Goal: Task Accomplishment & Management: Use online tool/utility

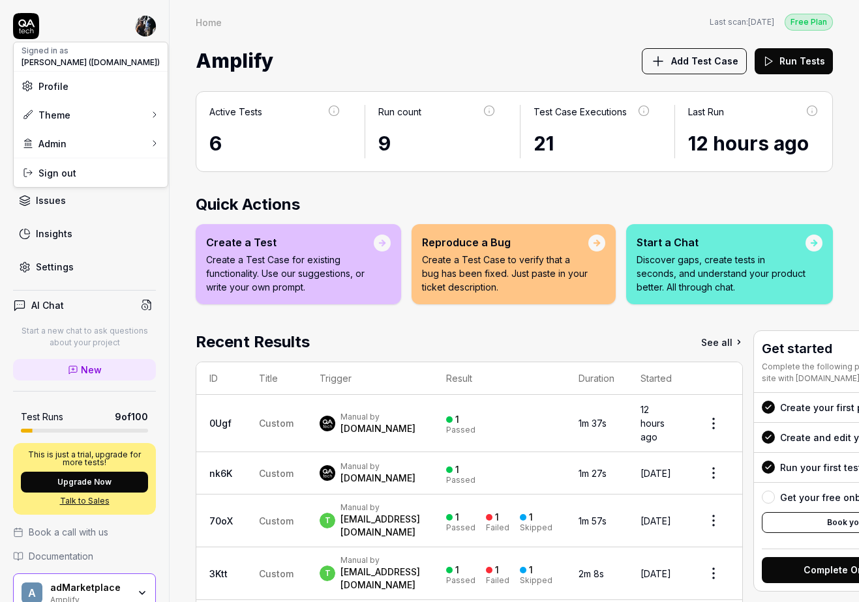
click at [148, 25] on html "Dashboard Test Cases Test Plans Results Issues Insights Settings AI Chat Start …" at bounding box center [429, 301] width 859 height 602
click at [106, 582] on html "Dashboard Test Cases Test Plans Results Issues Insights Settings AI Chat Start …" at bounding box center [429, 301] width 859 height 602
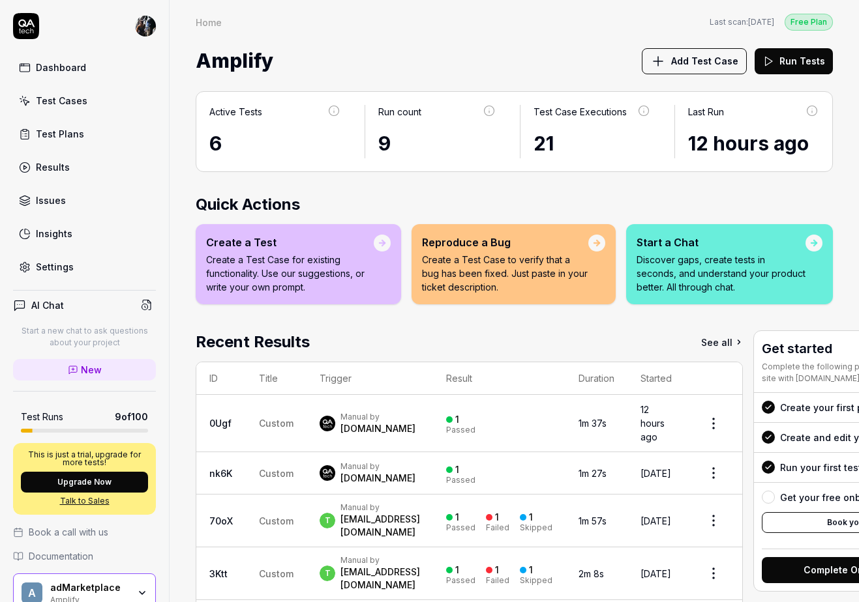
click at [106, 582] on div "a adMarketplace Amplify" at bounding box center [84, 593] width 143 height 39
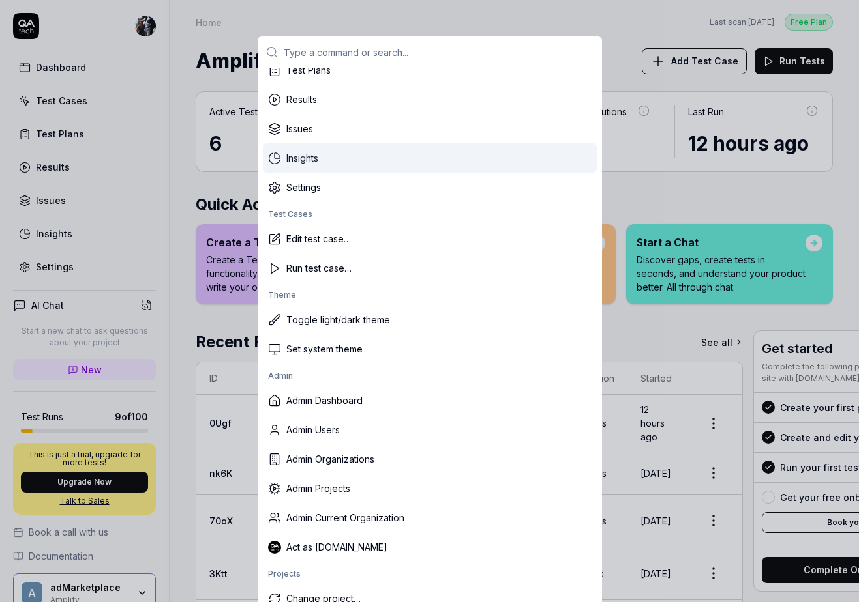
scroll to position [153, 0]
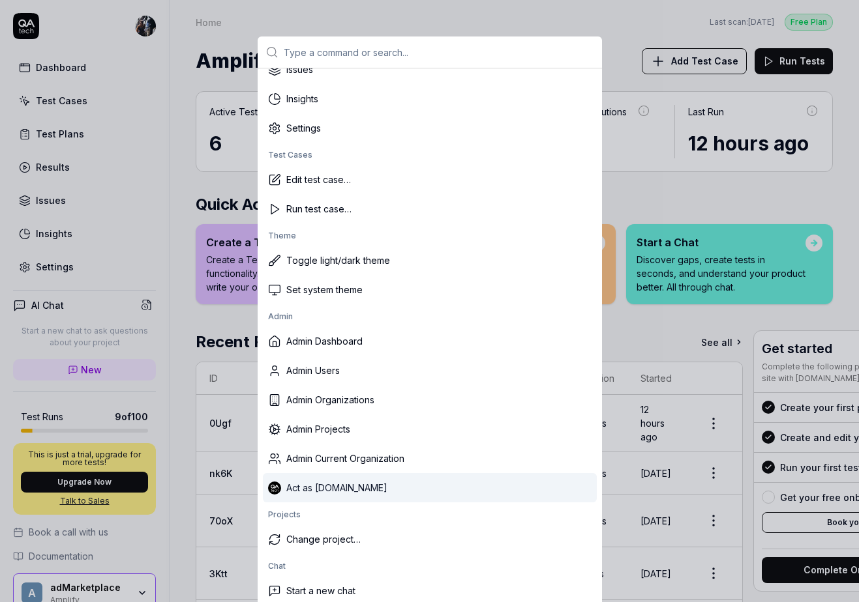
click at [348, 497] on div "Act as [DOMAIN_NAME]" at bounding box center [430, 487] width 334 height 29
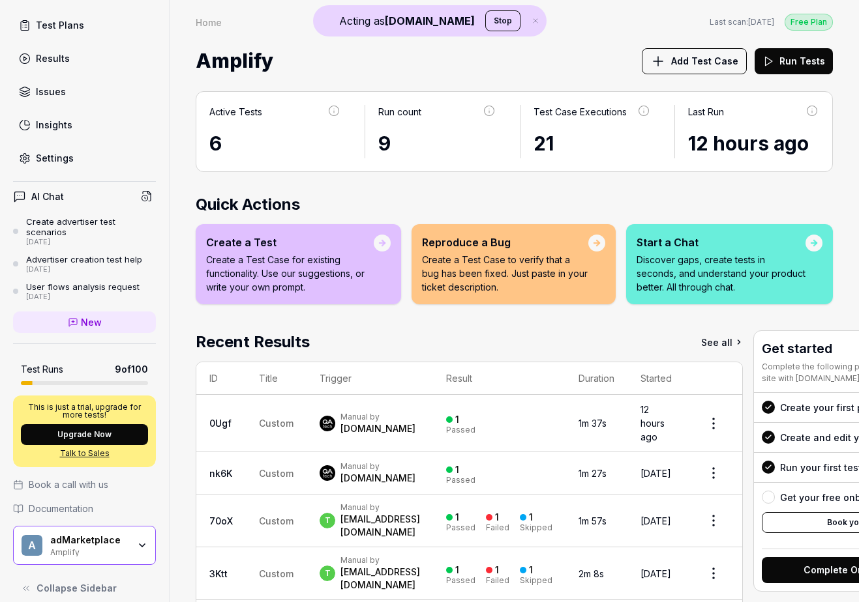
scroll to position [111, 0]
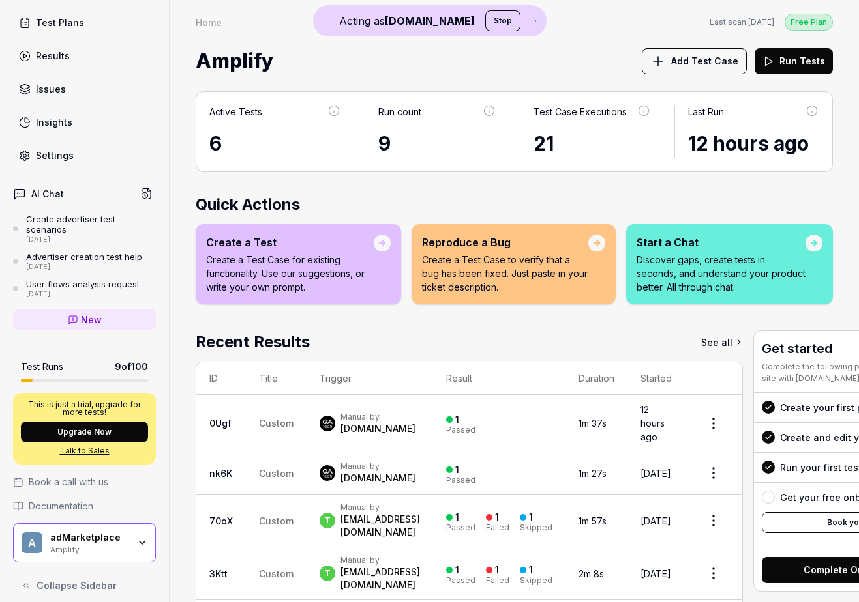
click at [111, 532] on div "adMarketplace" at bounding box center [89, 538] width 78 height 12
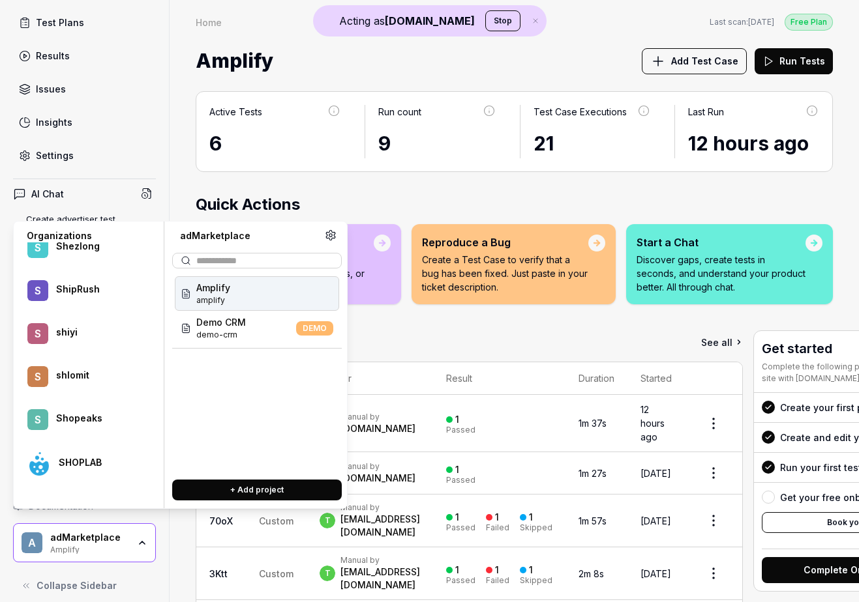
scroll to position [27283, 0]
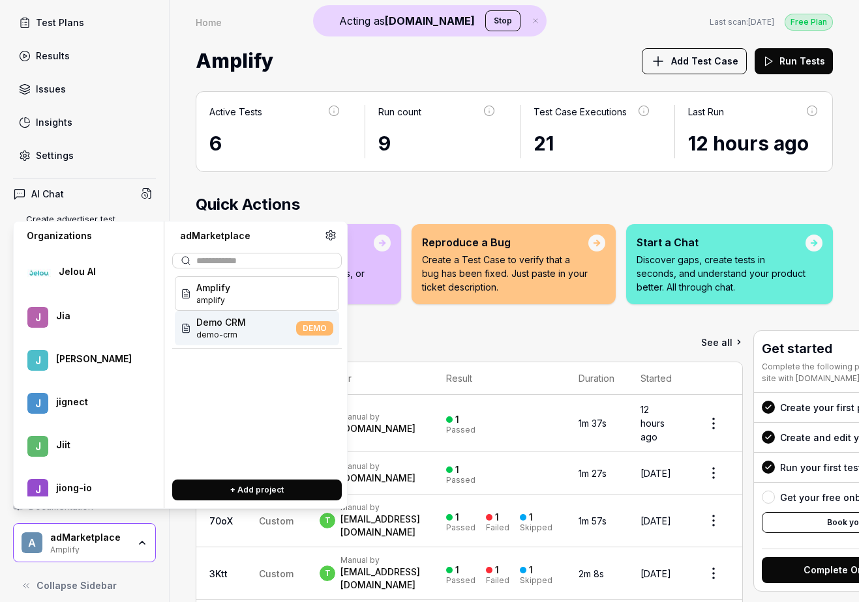
click at [259, 330] on span "jollibee-corp-site" at bounding box center [236, 335] width 81 height 12
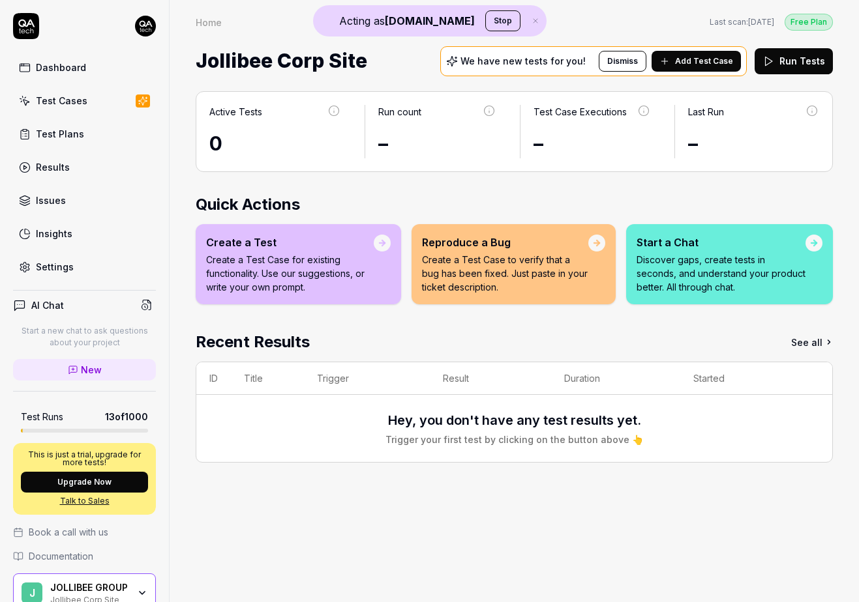
click at [123, 538] on link "Book a call with us" at bounding box center [84, 532] width 143 height 14
click at [77, 592] on div "JOLLIBEE GROUP" at bounding box center [89, 588] width 78 height 12
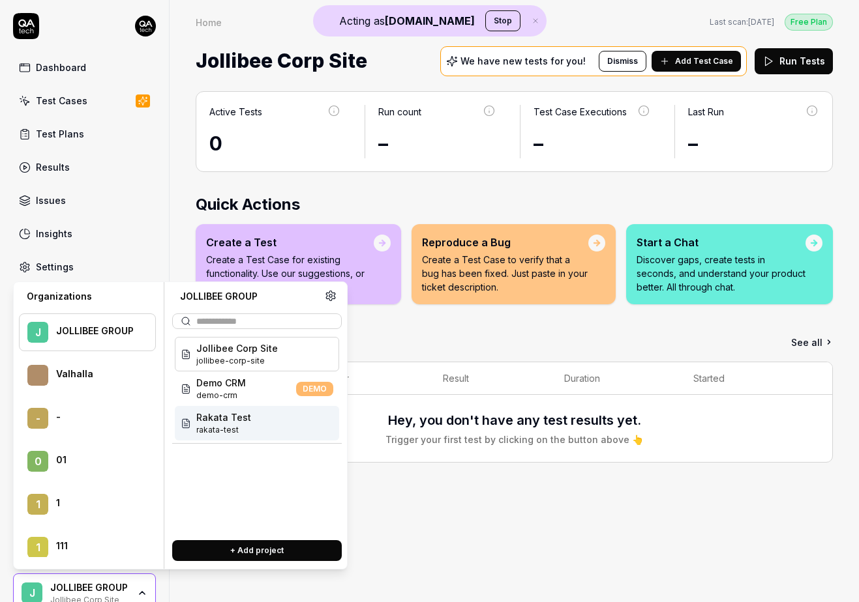
click at [233, 420] on span "Rakata Test" at bounding box center [223, 418] width 55 height 14
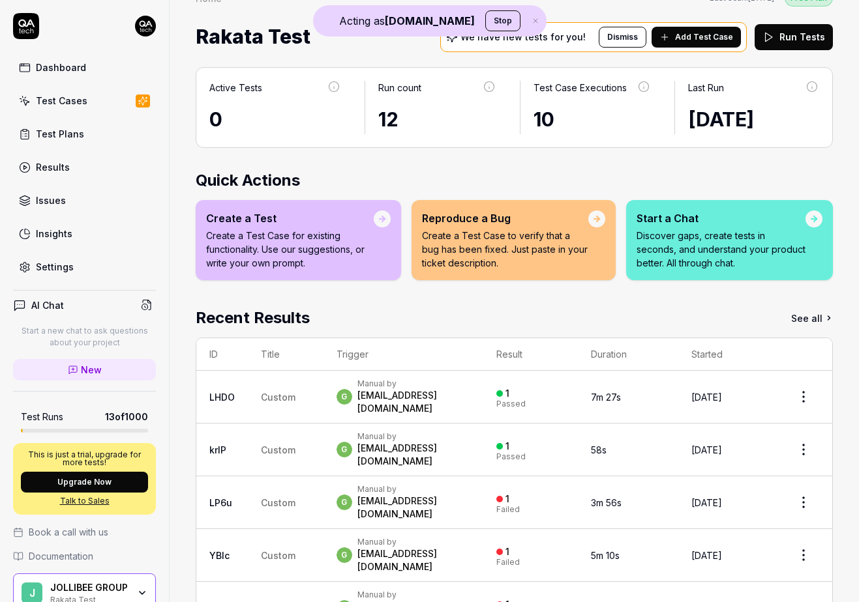
scroll to position [27, 0]
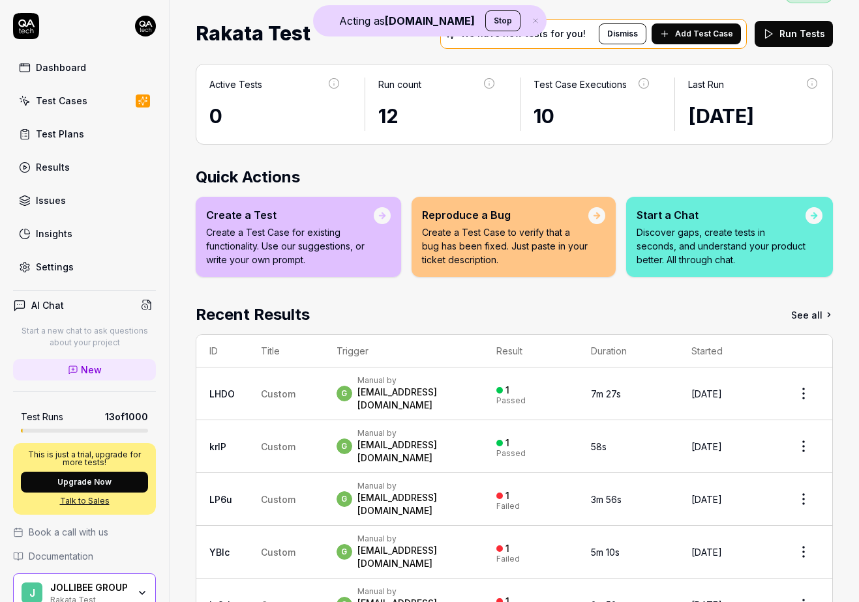
click at [471, 392] on div "g Manual by [PERSON_NAME][EMAIL_ADDRESS][DOMAIN_NAME]" at bounding box center [403, 394] width 134 height 37
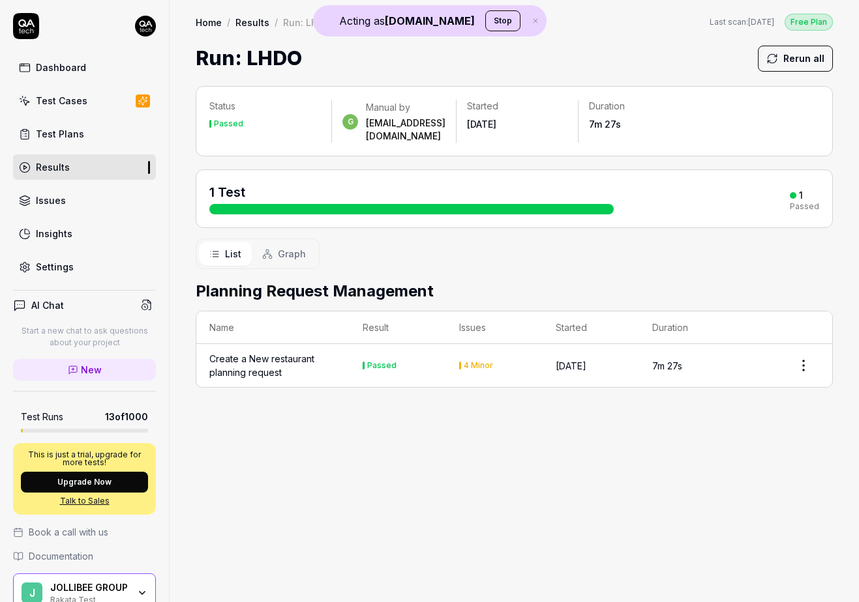
click at [294, 352] on div "Create a New restaurant planning request" at bounding box center [272, 365] width 127 height 27
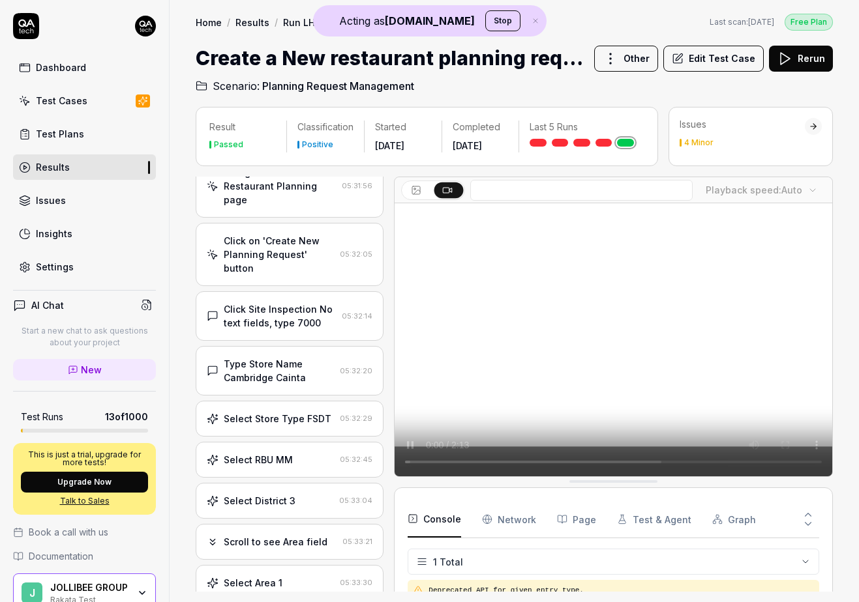
scroll to position [226, 0]
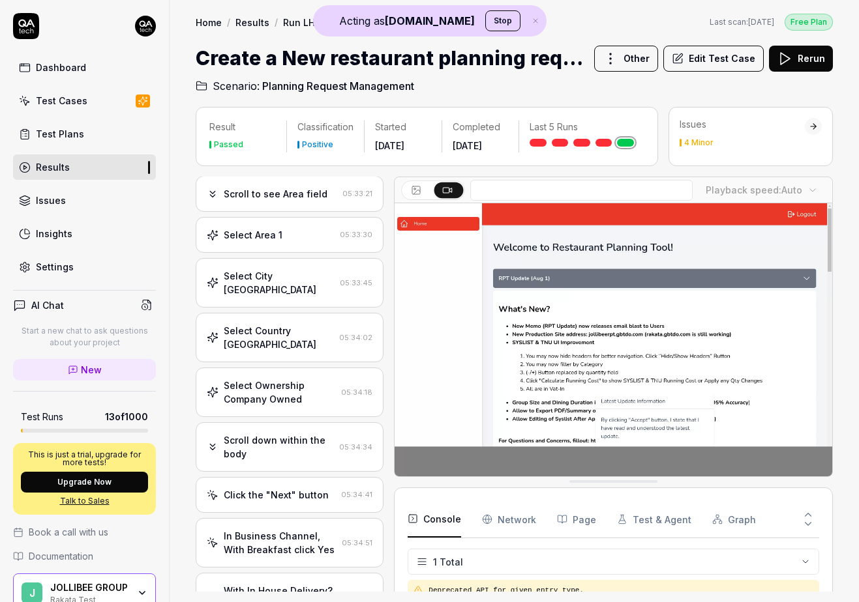
click at [322, 379] on div "Select Ownership Company Owned" at bounding box center [280, 392] width 112 height 27
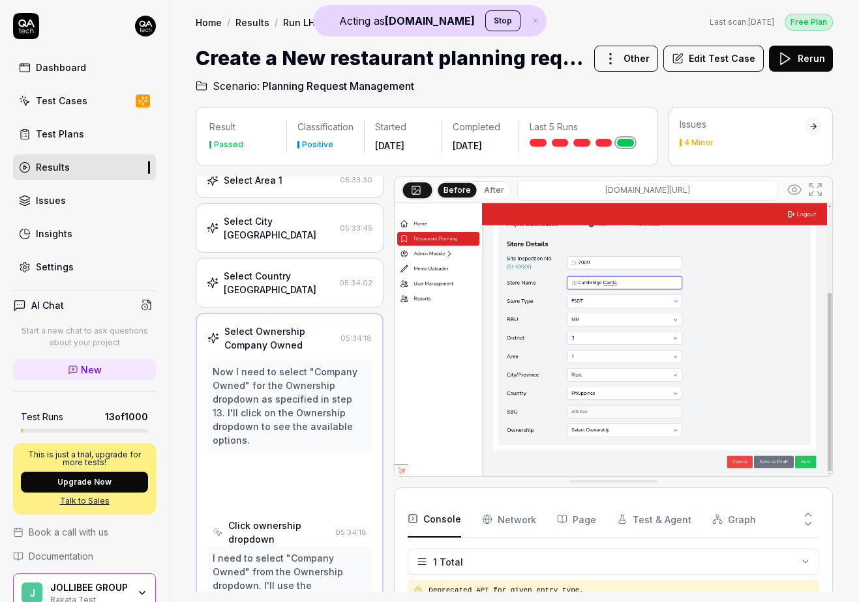
scroll to position [641, 0]
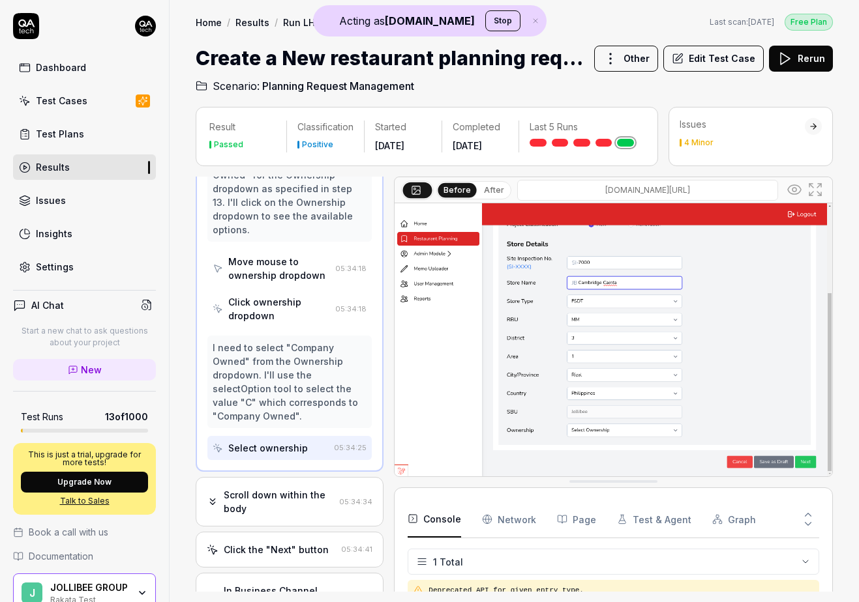
click at [299, 488] on div "Scroll down within the body" at bounding box center [279, 501] width 110 height 27
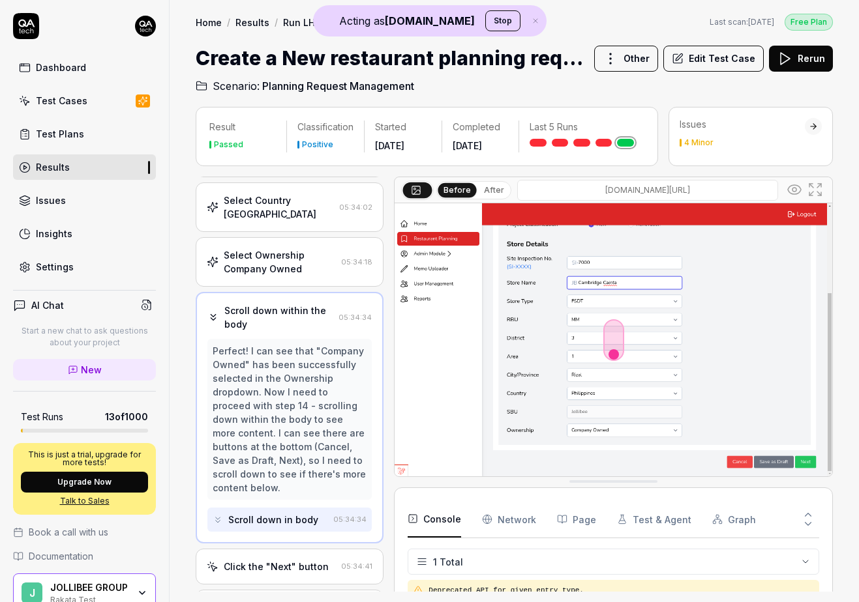
scroll to position [703, 0]
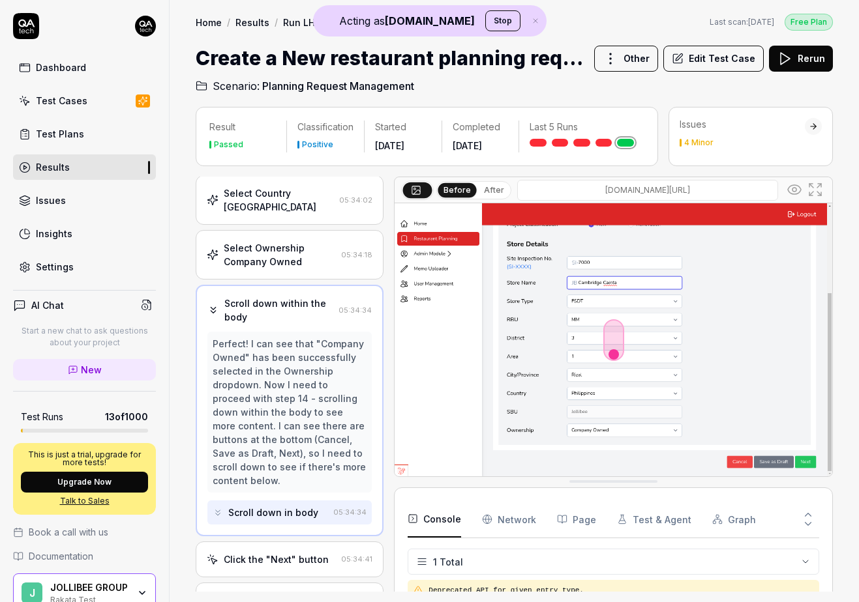
click at [499, 188] on button "After" at bounding box center [494, 190] width 31 height 14
click at [465, 187] on button "Before" at bounding box center [457, 190] width 38 height 14
click at [492, 187] on button "After" at bounding box center [494, 190] width 31 height 14
click at [306, 542] on div "Click the "Next" button 05:34:41" at bounding box center [290, 560] width 188 height 36
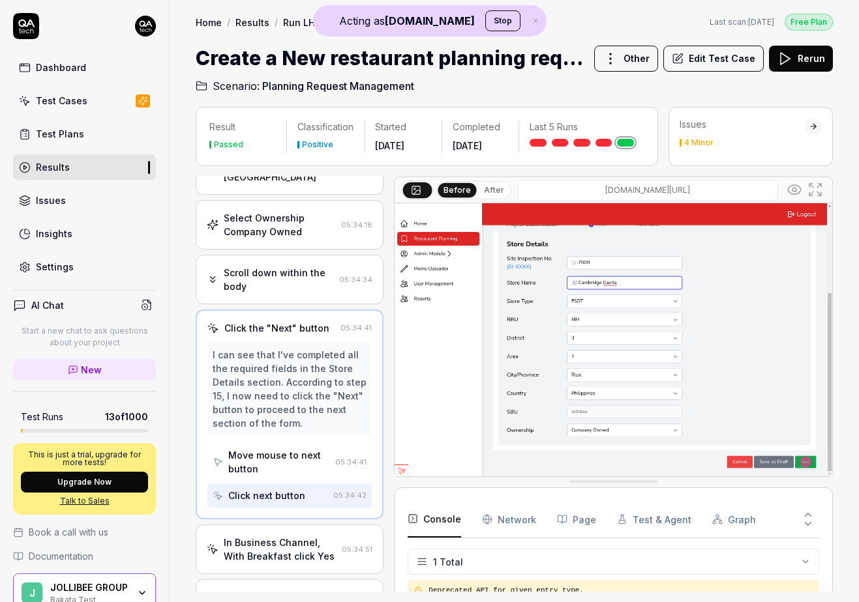
click at [290, 525] on div "In Business Channel, With Breakfast click Yes 05:34:51" at bounding box center [290, 550] width 188 height 50
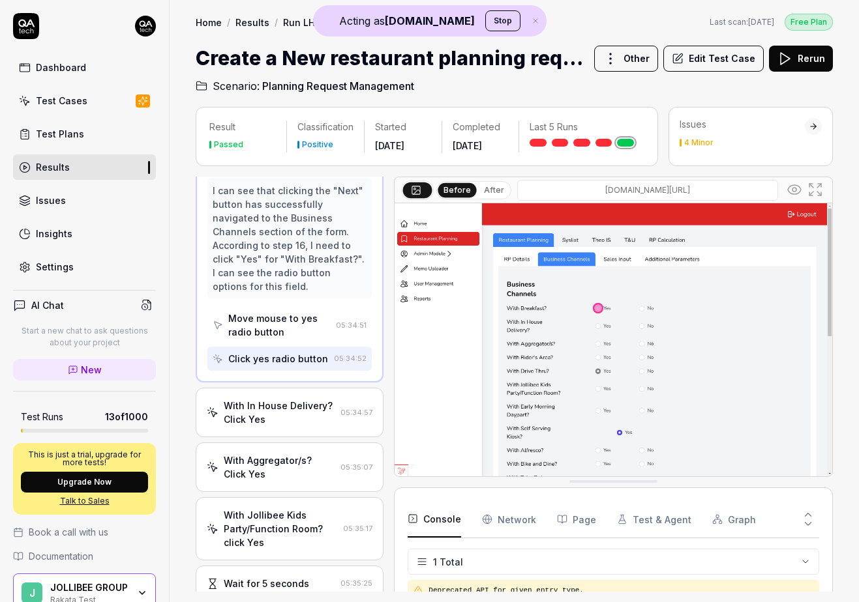
click at [288, 399] on div "With In House Delivery? Click Yes" at bounding box center [279, 412] width 111 height 27
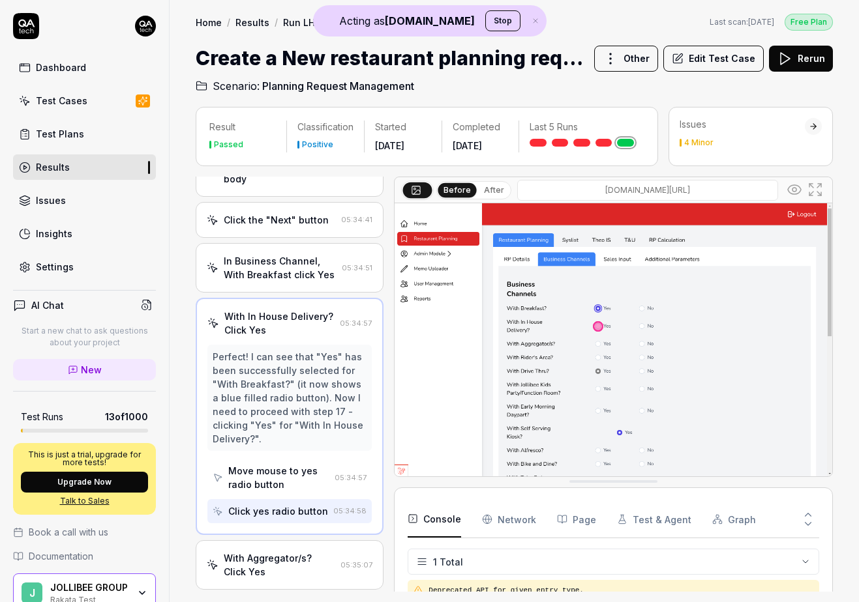
click at [289, 552] on div "With Aggregator/s? Click Yes" at bounding box center [279, 565] width 111 height 27
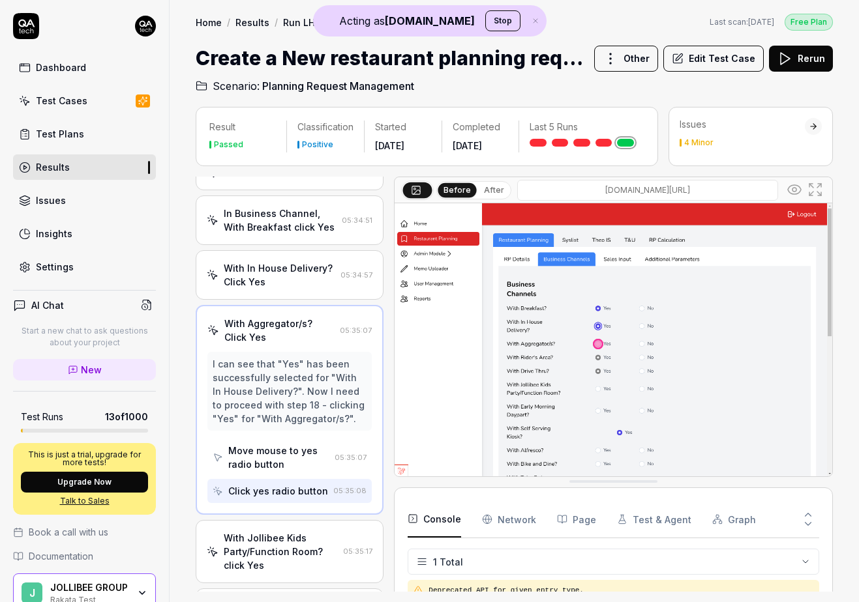
scroll to position [896, 0]
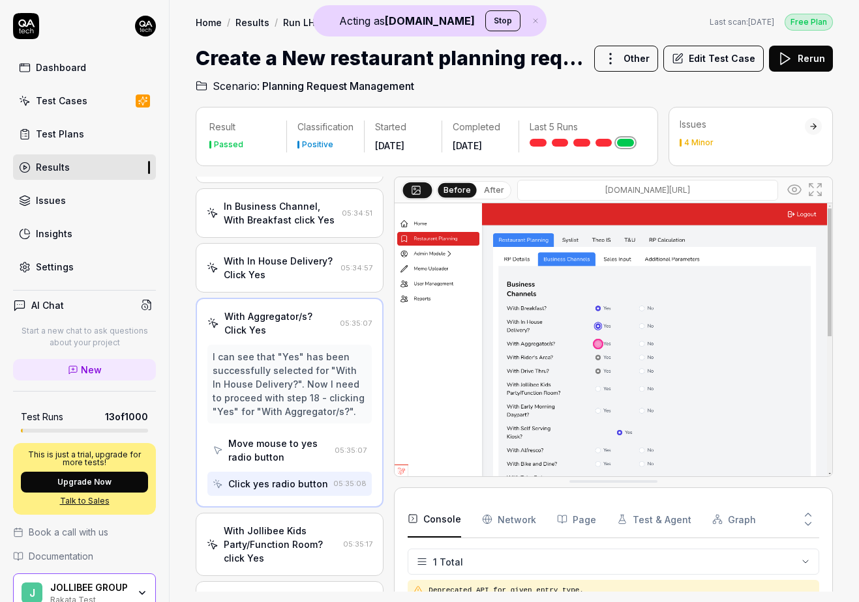
click at [786, 65] on icon at bounding box center [784, 59] width 16 height 16
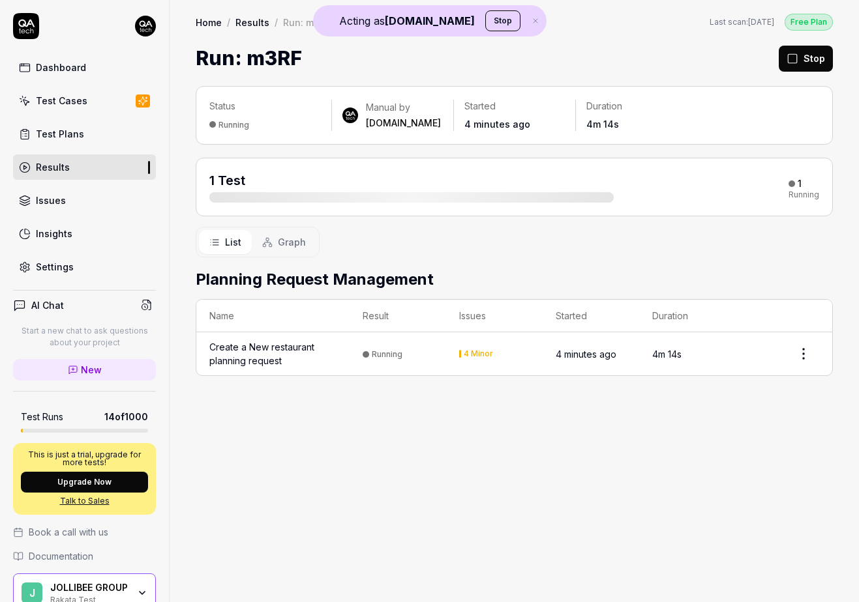
click at [592, 355] on time "4 minutes ago" at bounding box center [585, 354] width 61 height 11
click at [248, 360] on div "Create a New restaurant planning request" at bounding box center [272, 353] width 127 height 27
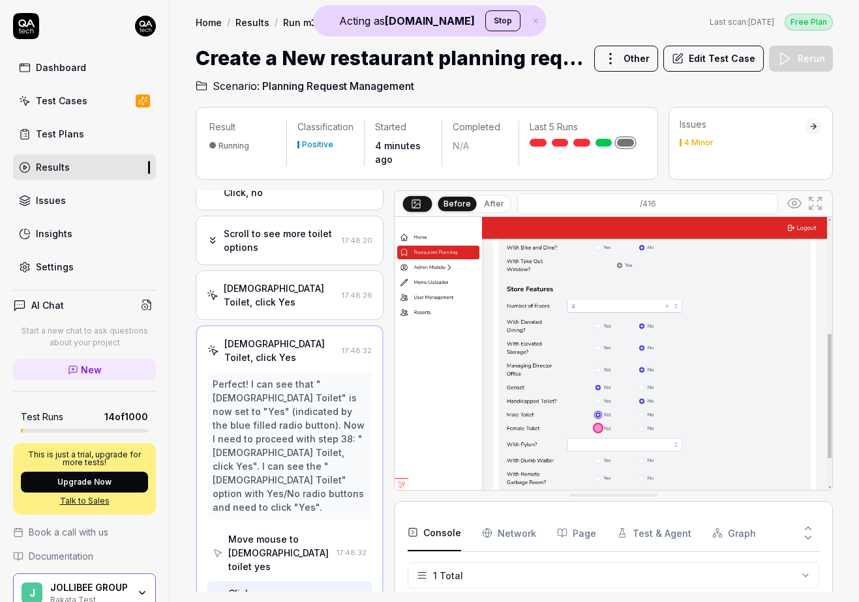
scroll to position [123, 0]
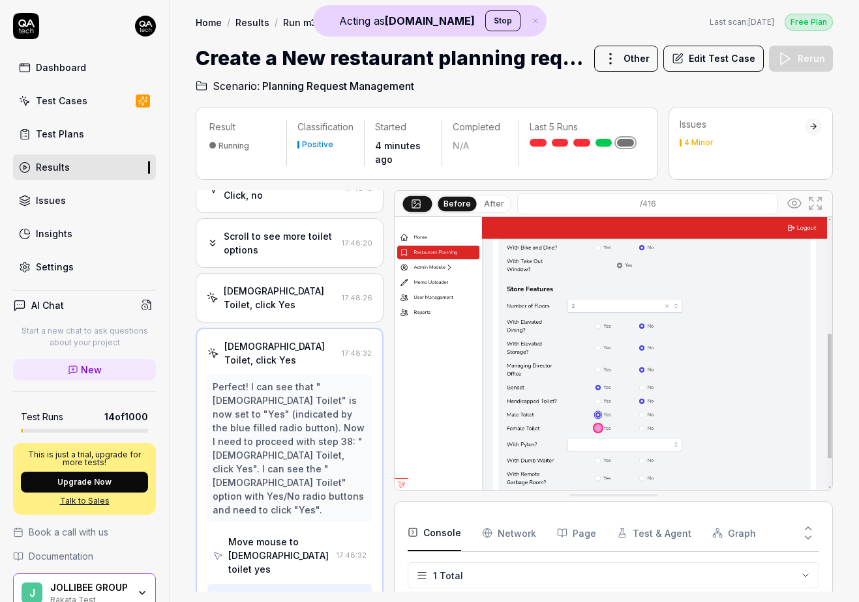
click at [333, 83] on span "Planning Request Management" at bounding box center [338, 86] width 152 height 16
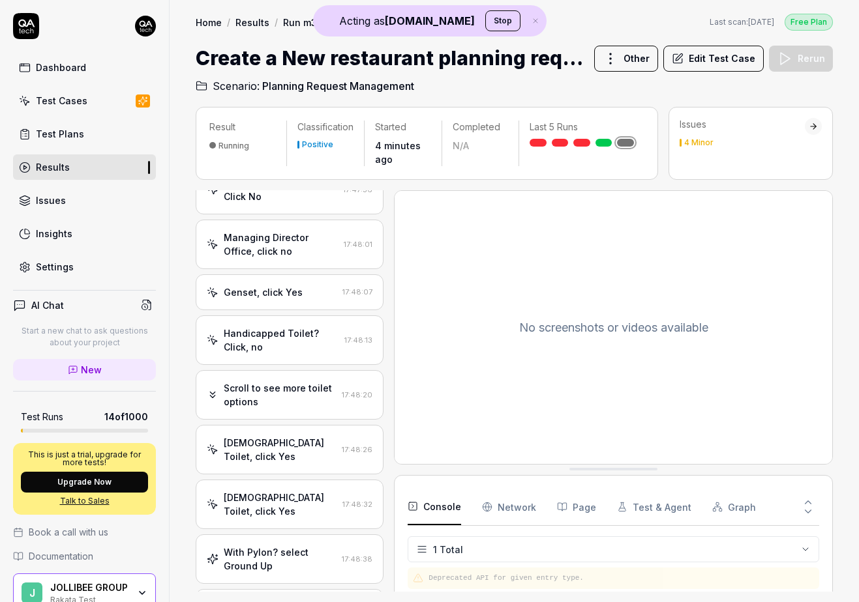
scroll to position [2007, 0]
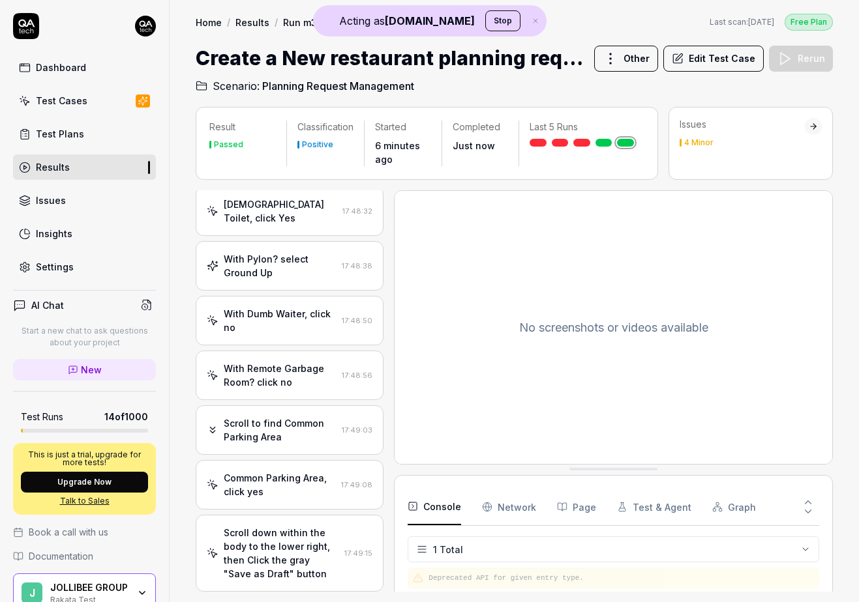
click at [698, 135] on div "Issues 4 Minor" at bounding box center [741, 132] width 125 height 29
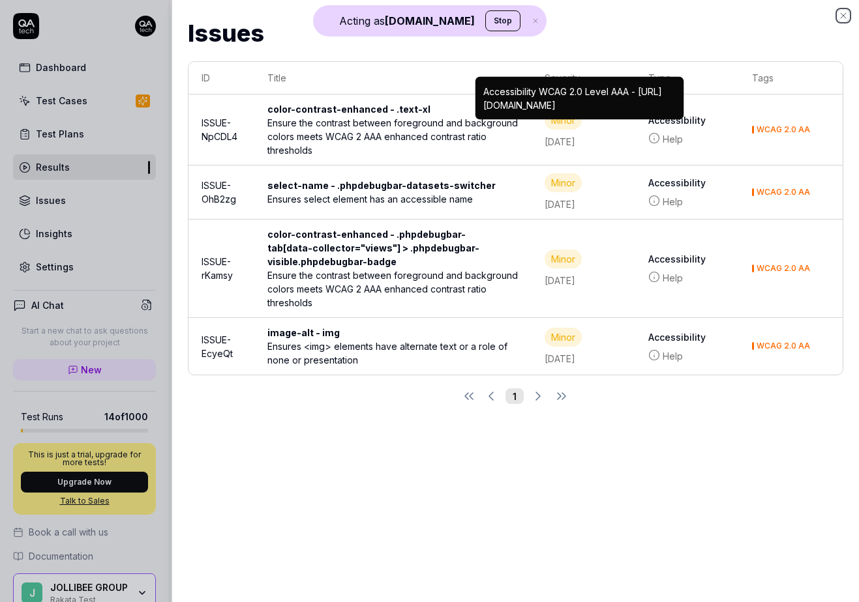
click at [843, 15] on icon "button" at bounding box center [842, 15] width 5 height 5
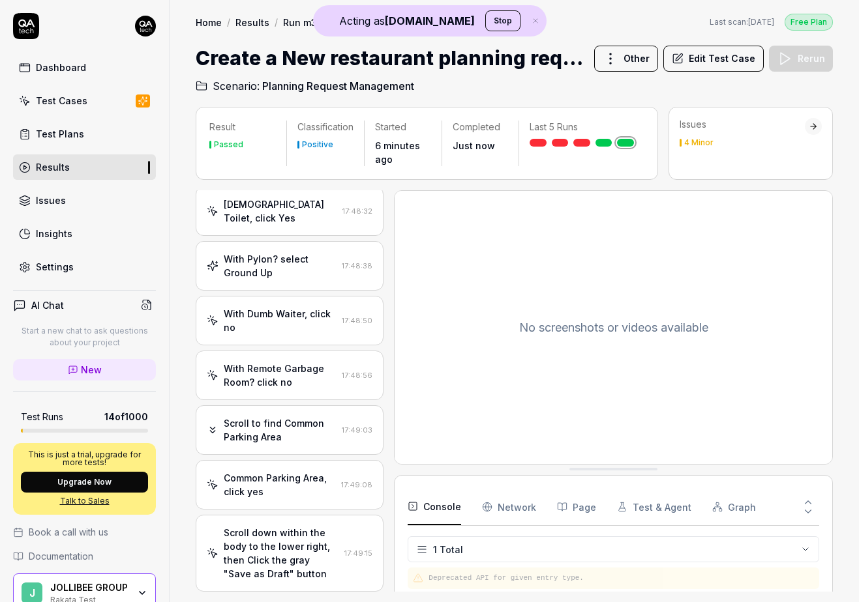
click at [441, 335] on div "No screenshots or videos available" at bounding box center [612, 327] width 437 height 273
click at [720, 504] on button "Graph" at bounding box center [734, 507] width 44 height 37
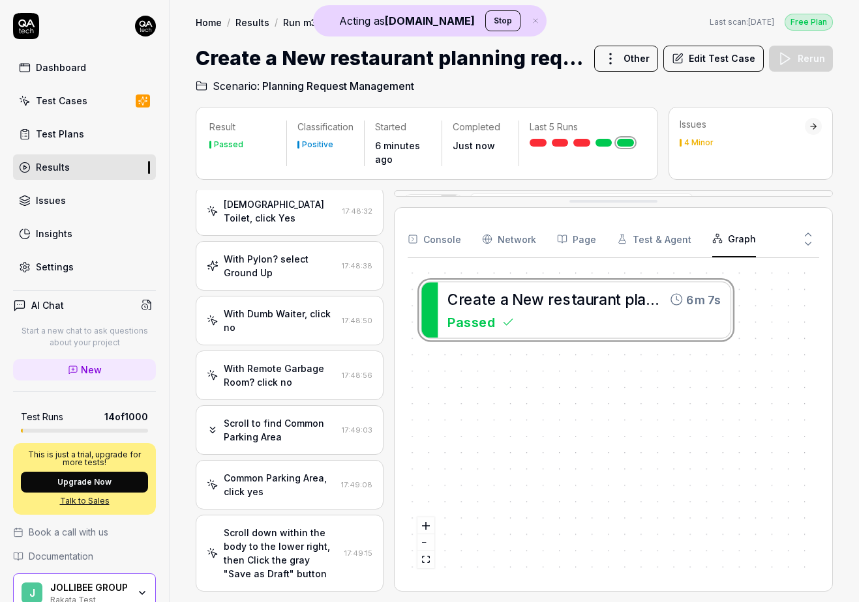
drag, startPoint x: 636, startPoint y: 494, endPoint x: 621, endPoint y: 177, distance: 316.5
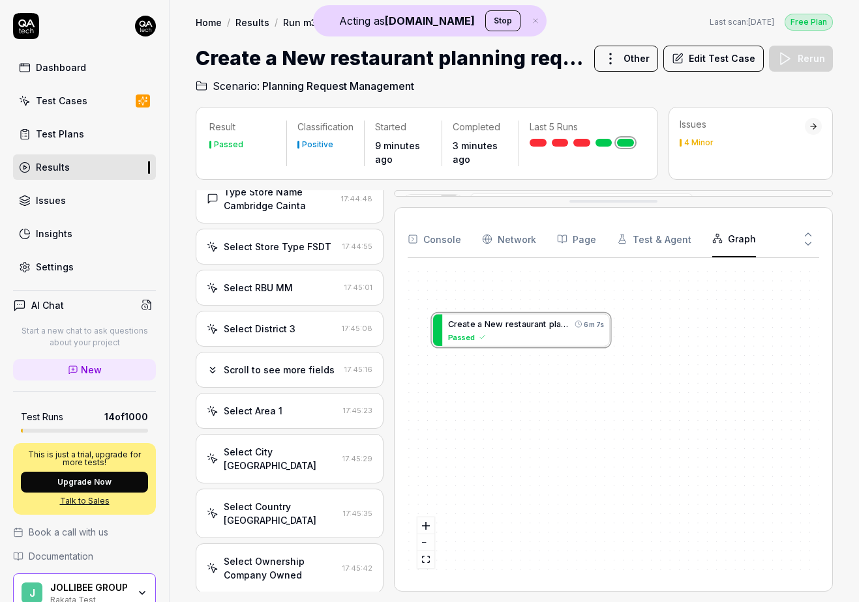
scroll to position [0, 0]
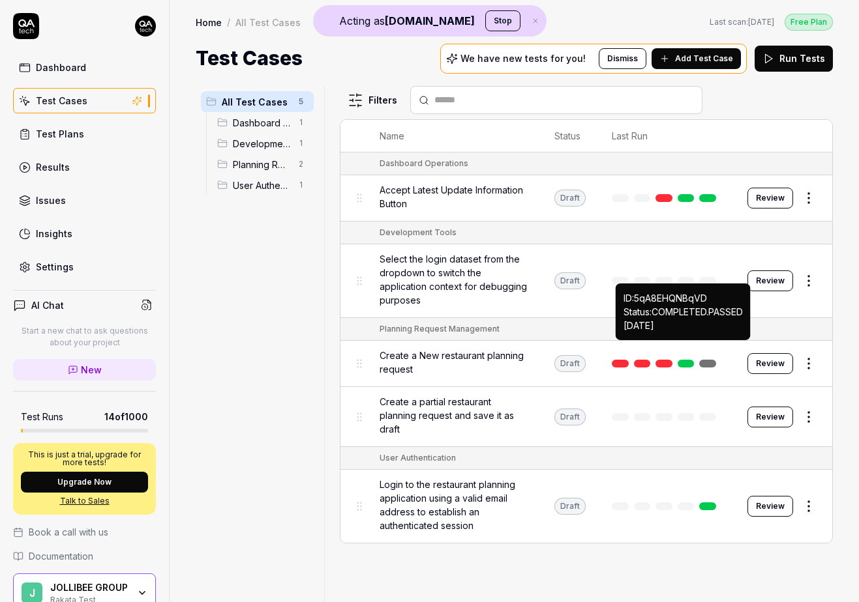
click at [690, 360] on link at bounding box center [685, 364] width 17 height 8
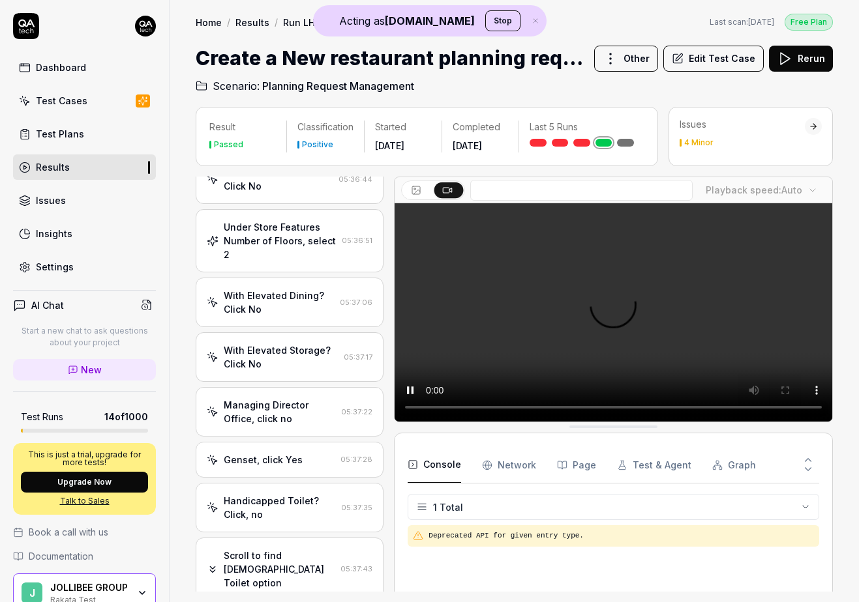
scroll to position [1752, 0]
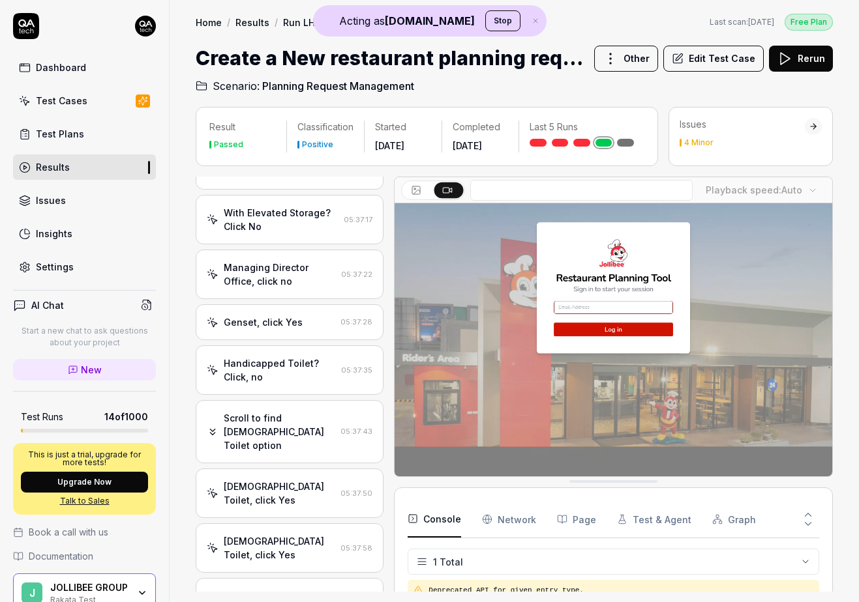
drag, startPoint x: 495, startPoint y: 485, endPoint x: 434, endPoint y: 608, distance: 137.3
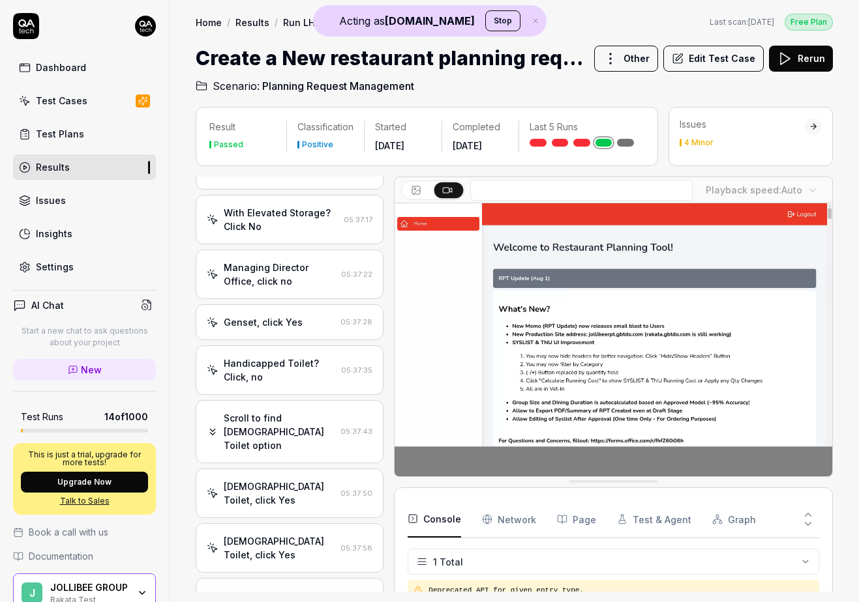
click at [434, 602] on html "Acting as QA.tech Stop Dashboard Test Cases Test Plans Results Issues Insights …" at bounding box center [429, 301] width 859 height 602
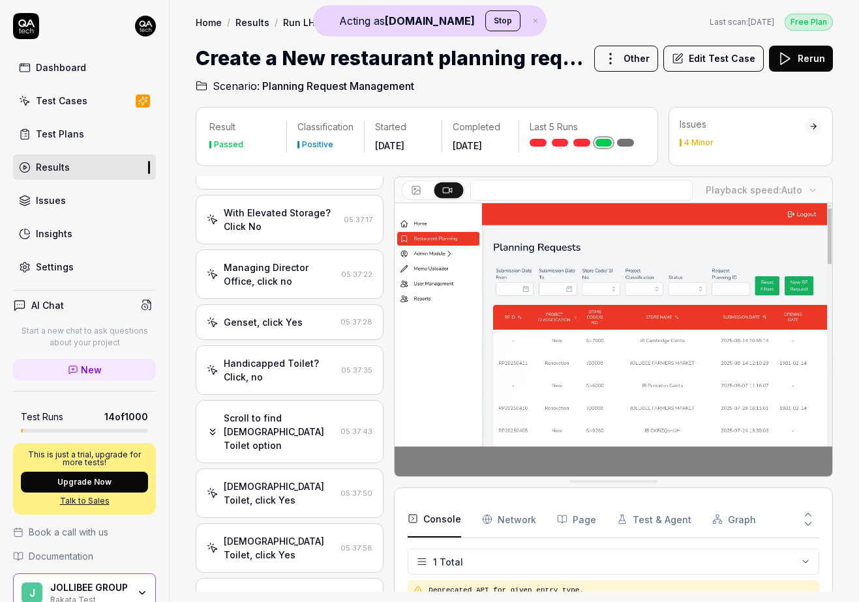
click at [711, 66] on button "Edit Test Case" at bounding box center [713, 59] width 100 height 26
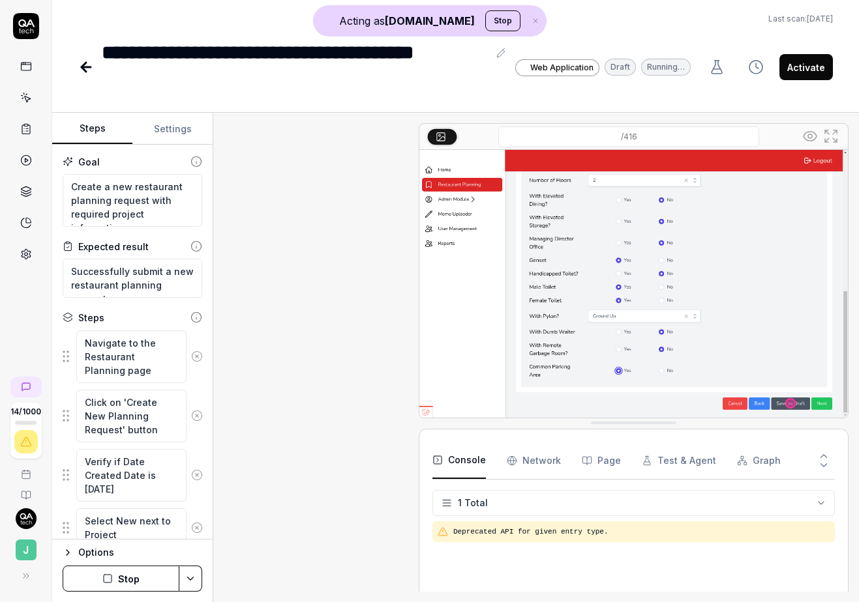
click at [83, 64] on icon at bounding box center [86, 67] width 16 height 16
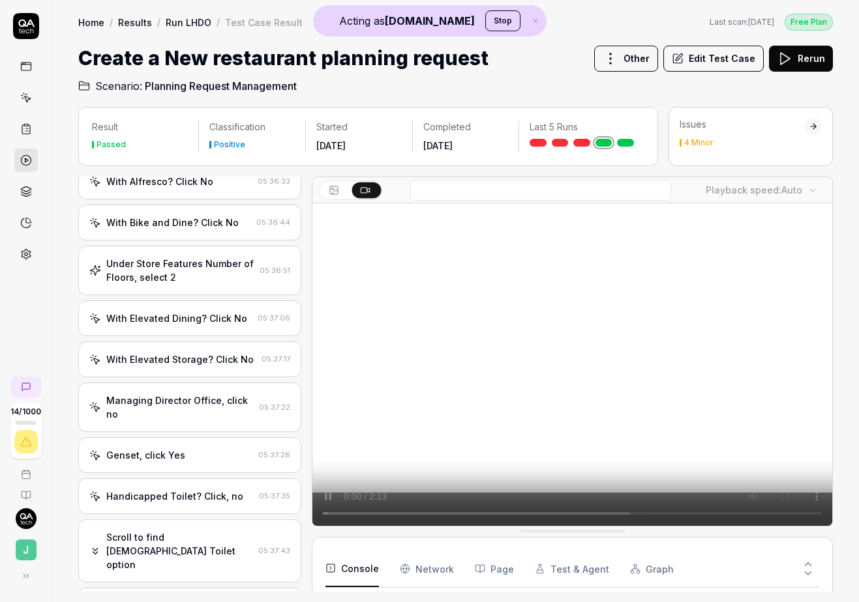
scroll to position [1414, 0]
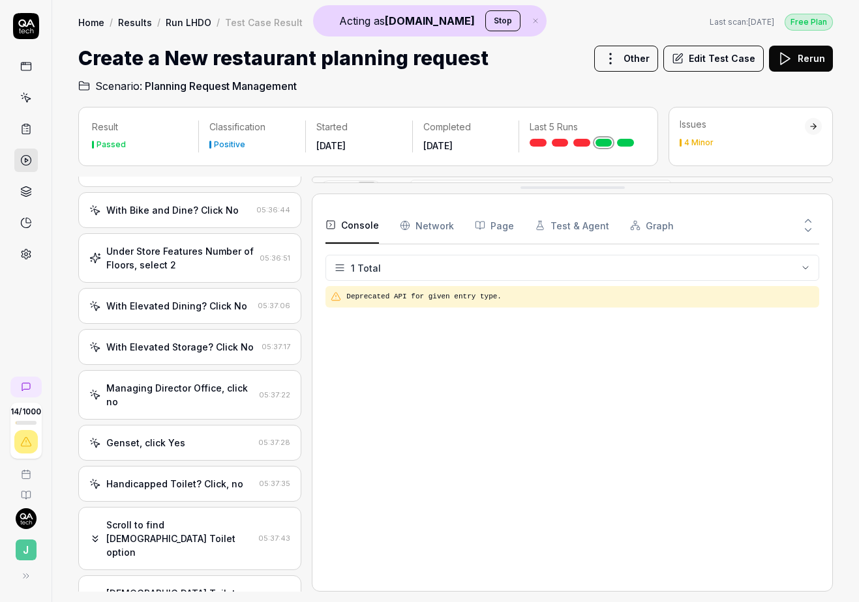
drag, startPoint x: 590, startPoint y: 533, endPoint x: 581, endPoint y: 96, distance: 437.5
click at [576, 224] on button "Test & Agent" at bounding box center [572, 225] width 74 height 37
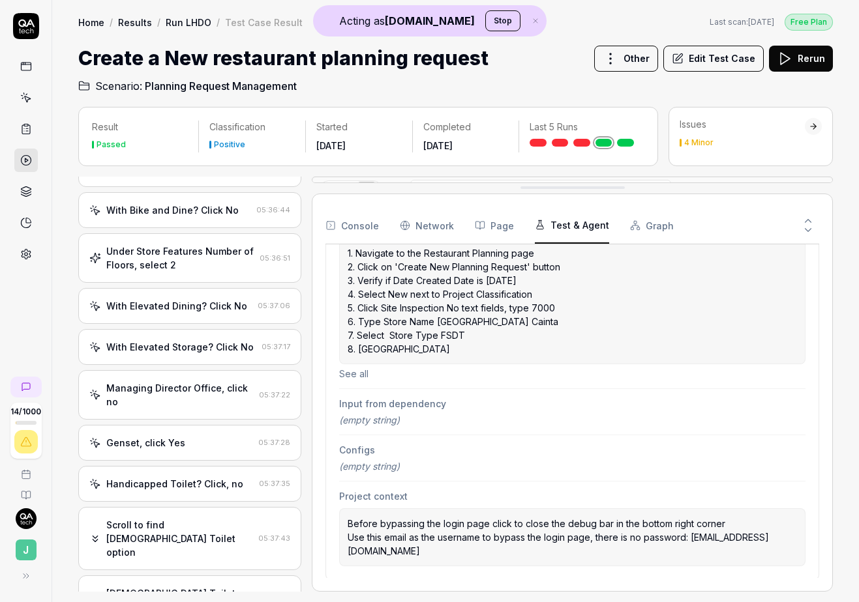
scroll to position [0, 0]
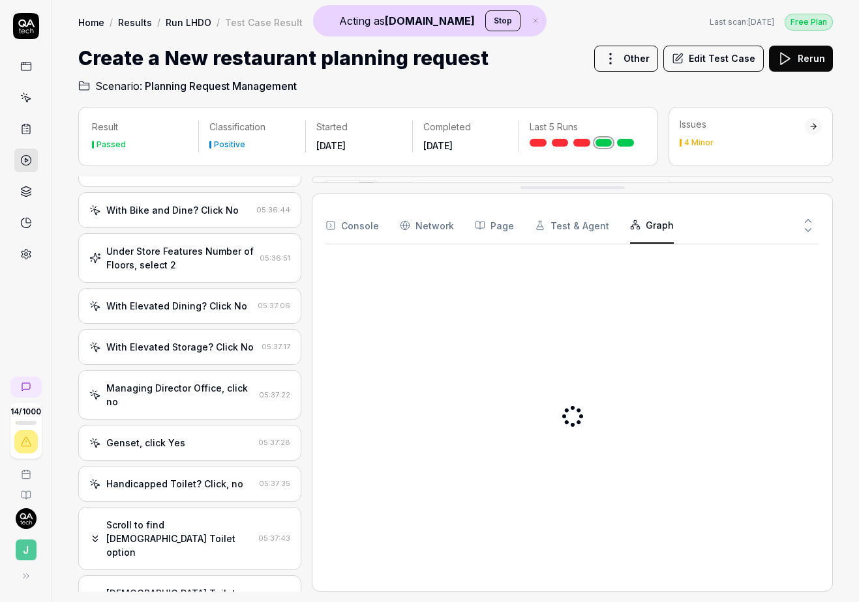
click at [654, 220] on button "Graph" at bounding box center [652, 225] width 44 height 37
